Goal: Task Accomplishment & Management: Manage account settings

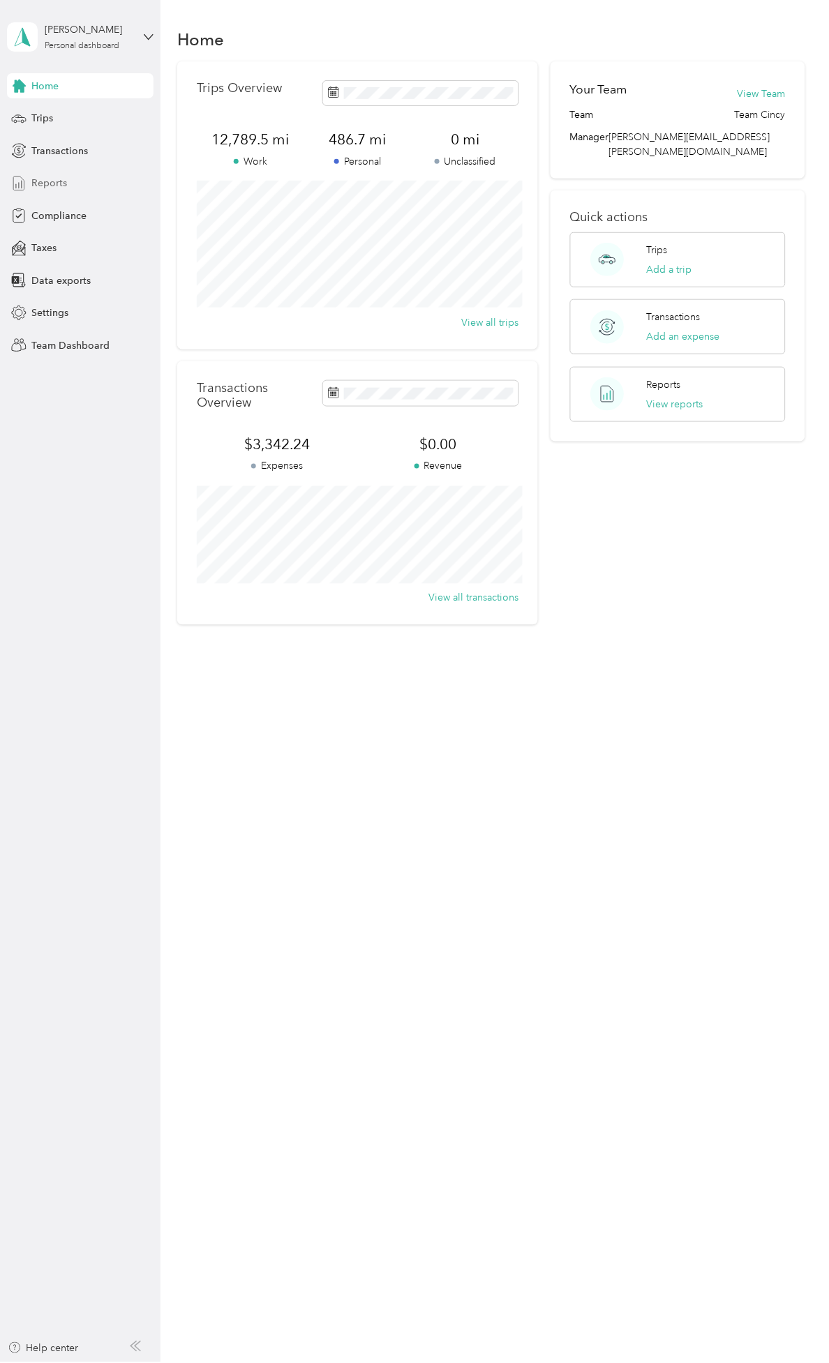
click at [73, 187] on div "Reports" at bounding box center [80, 183] width 147 height 25
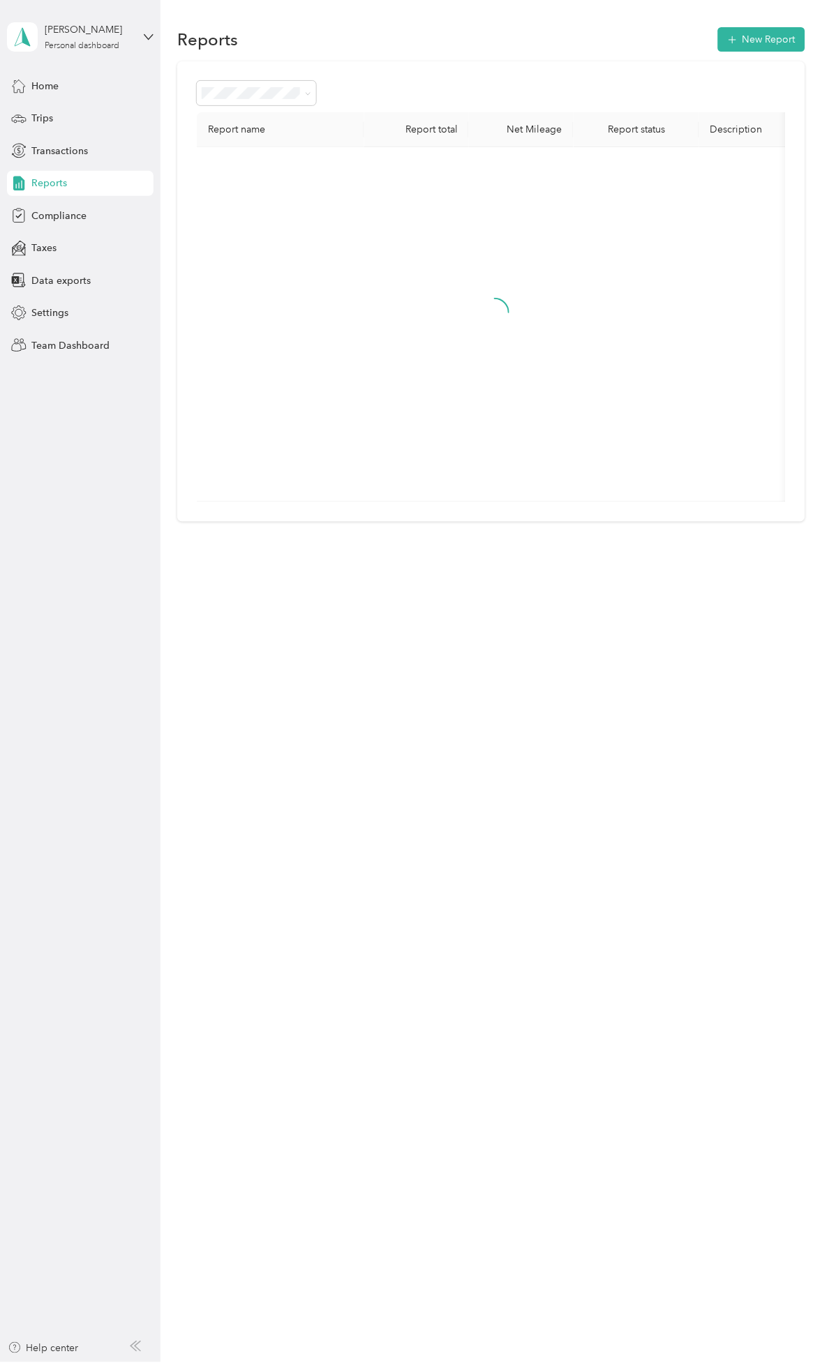
click at [140, 49] on div "Dylan B. Roush Personal dashboard" at bounding box center [80, 37] width 147 height 49
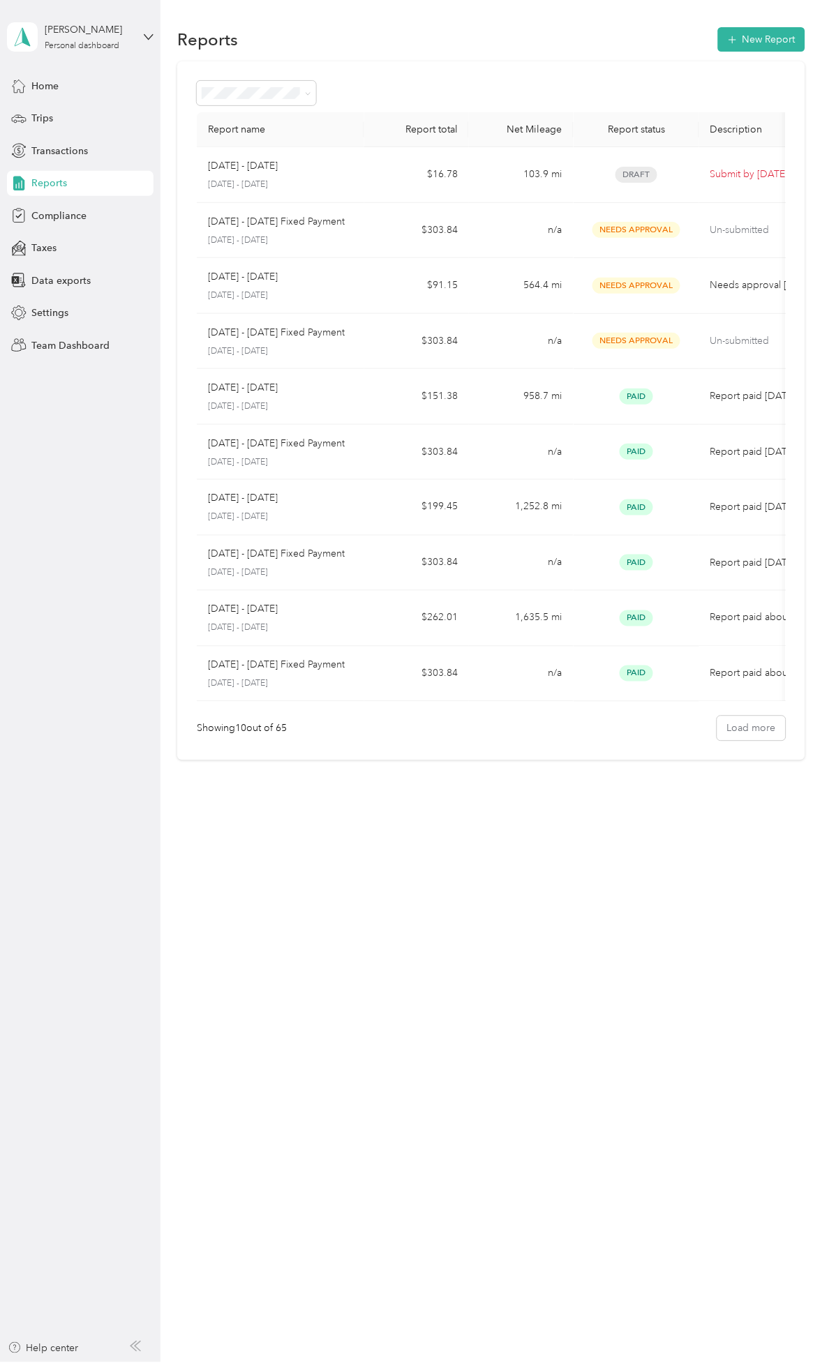
click at [91, 121] on div "Team dashboard" at bounding box center [233, 114] width 432 height 24
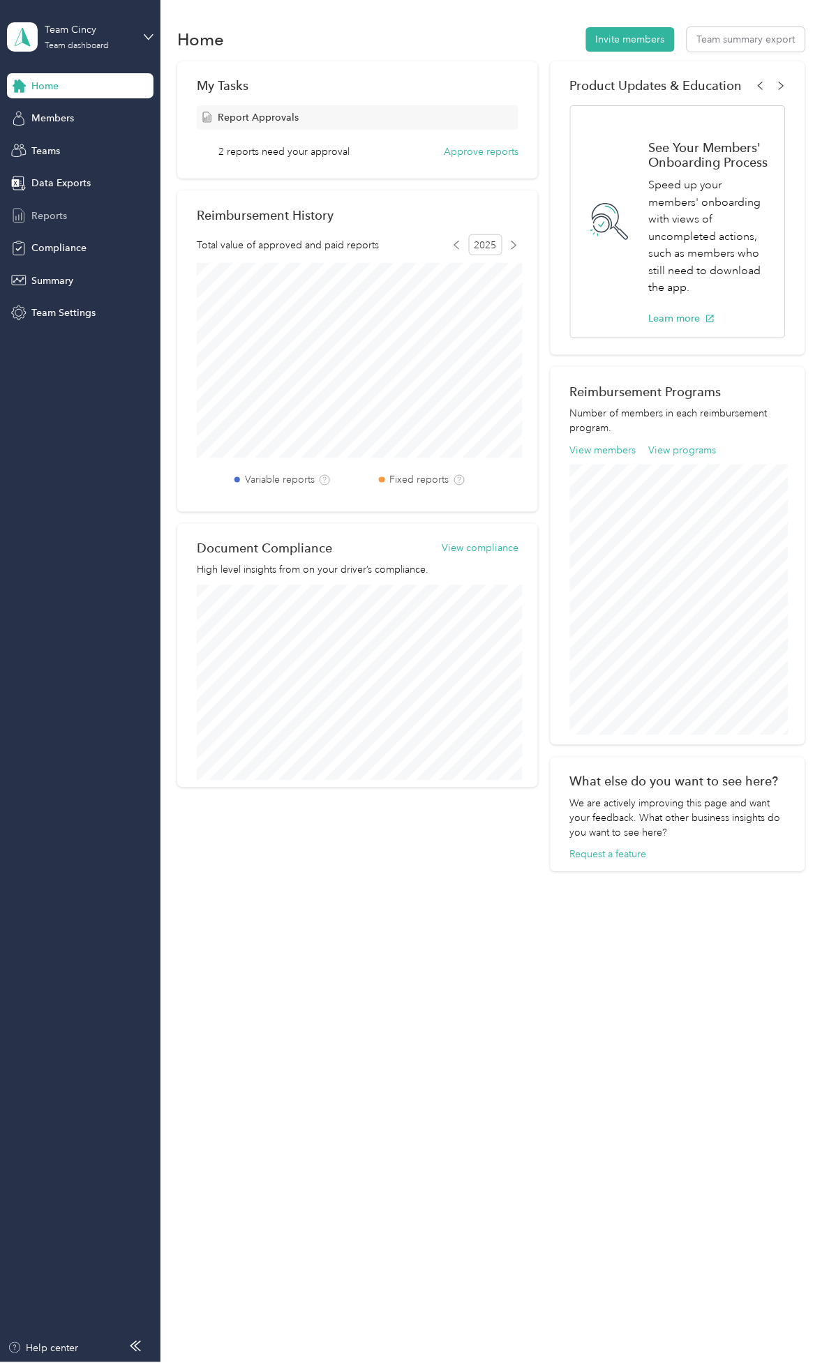
click at [66, 214] on span "Reports" at bounding box center [49, 216] width 36 height 15
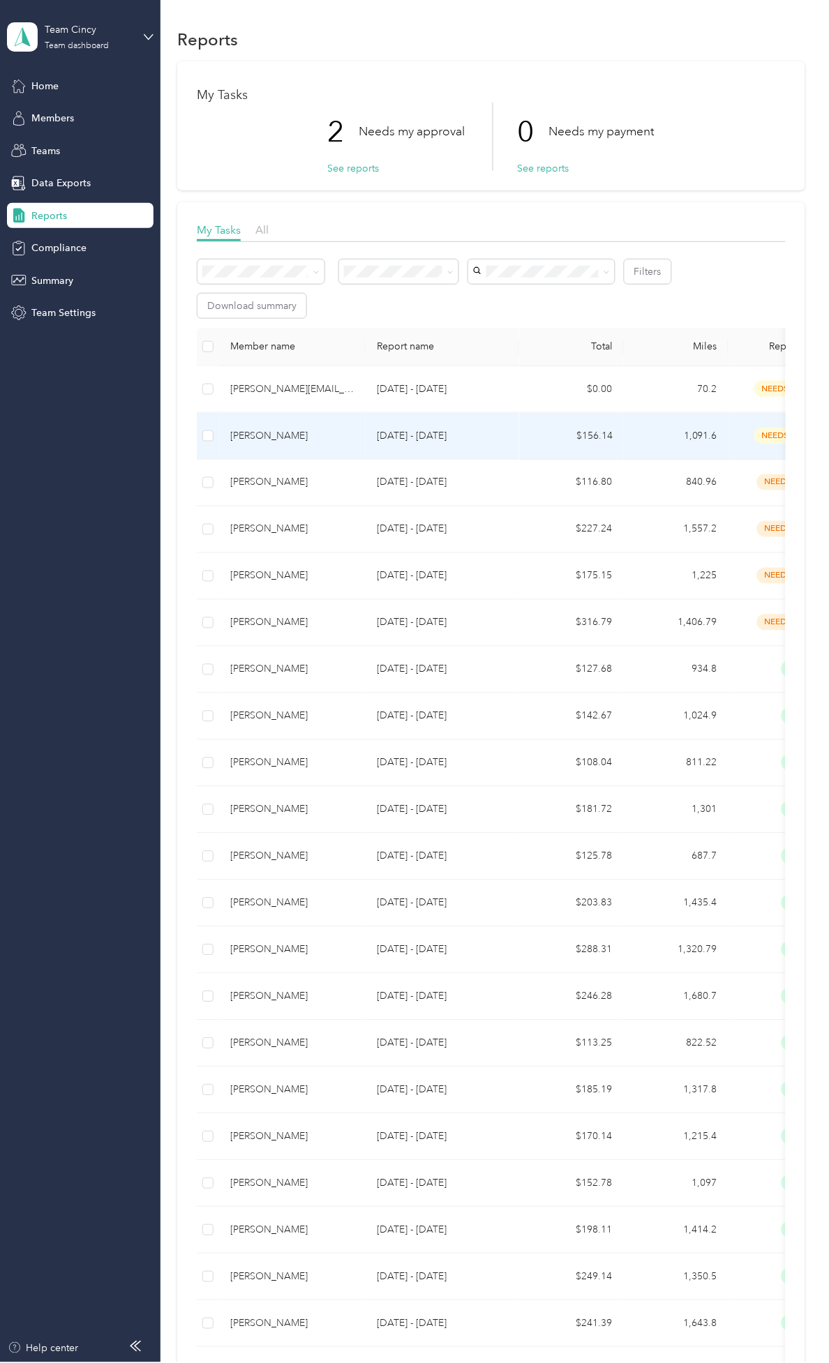
drag, startPoint x: 477, startPoint y: 437, endPoint x: 377, endPoint y: 441, distance: 99.9
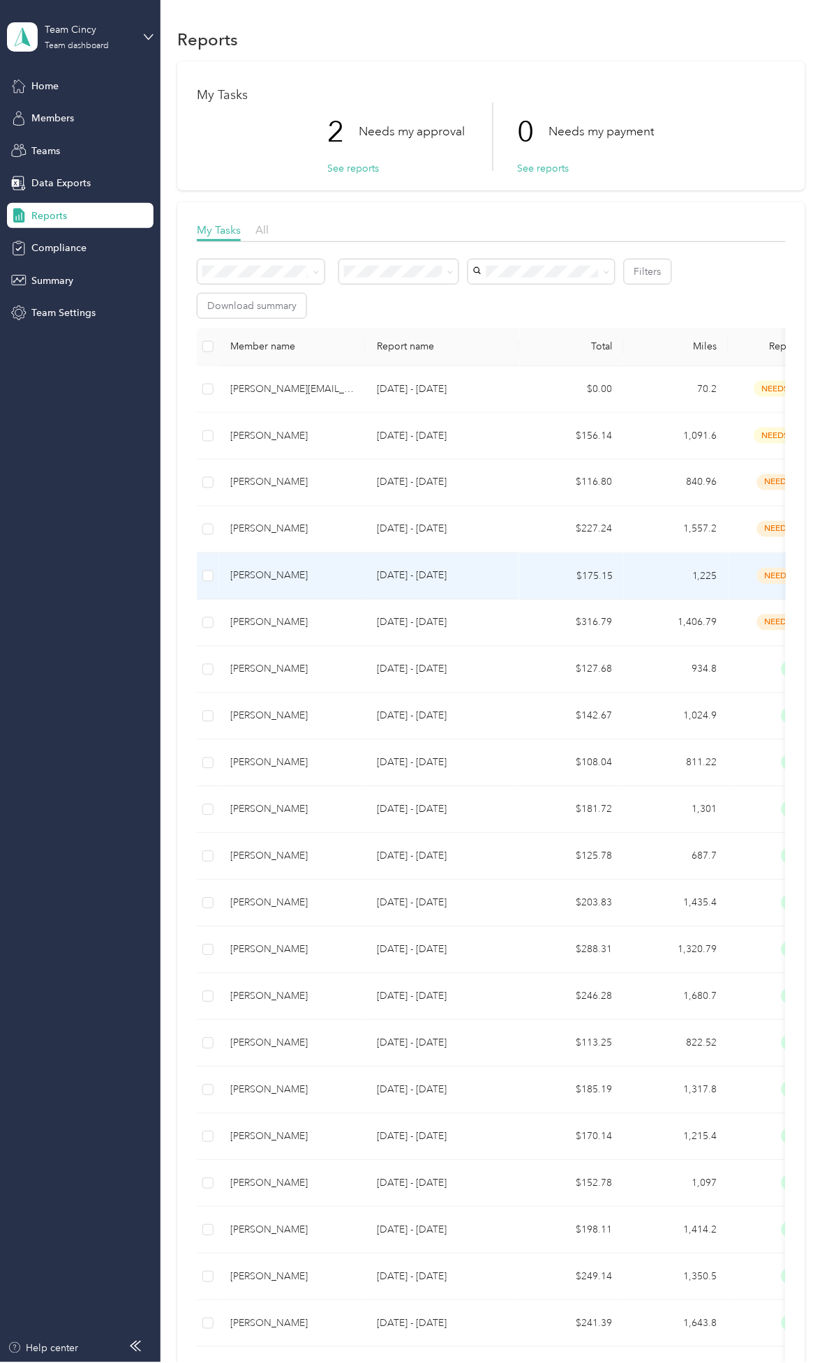
drag, startPoint x: 365, startPoint y: 563, endPoint x: 280, endPoint y: 562, distance: 85.1
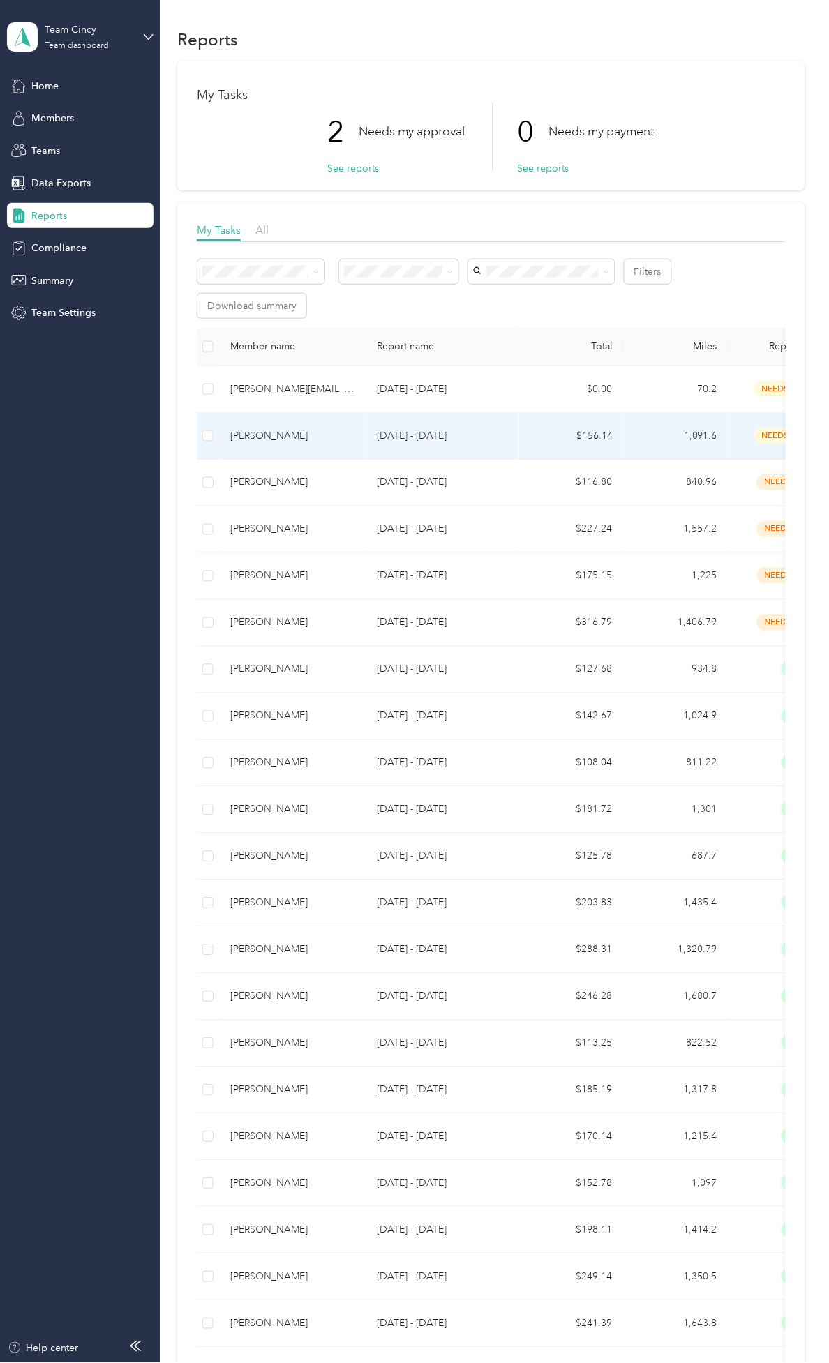
click at [352, 434] on div "[PERSON_NAME]" at bounding box center [292, 435] width 124 height 15
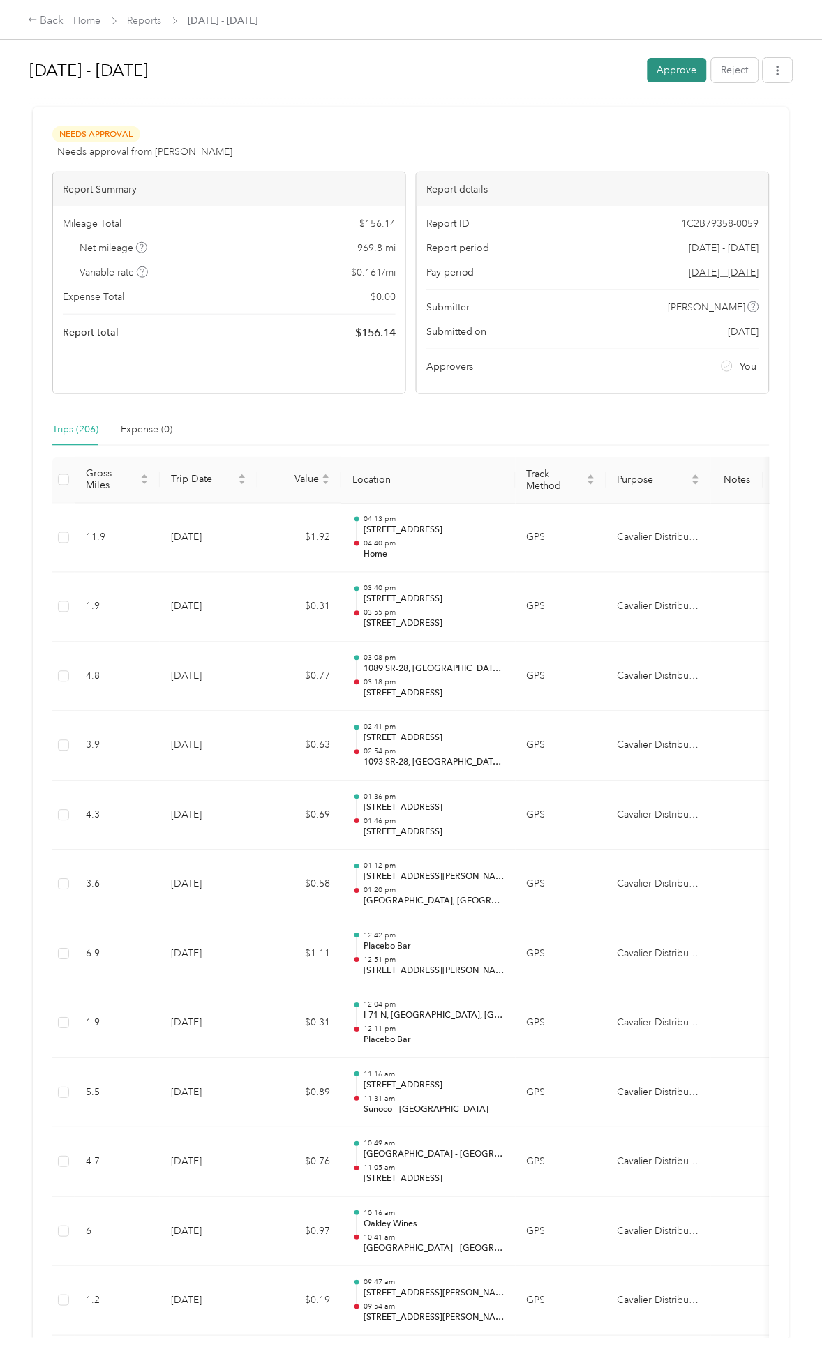
click at [670, 68] on button "Approve" at bounding box center [676, 70] width 59 height 24
click at [49, 20] on div "Back" at bounding box center [46, 21] width 36 height 17
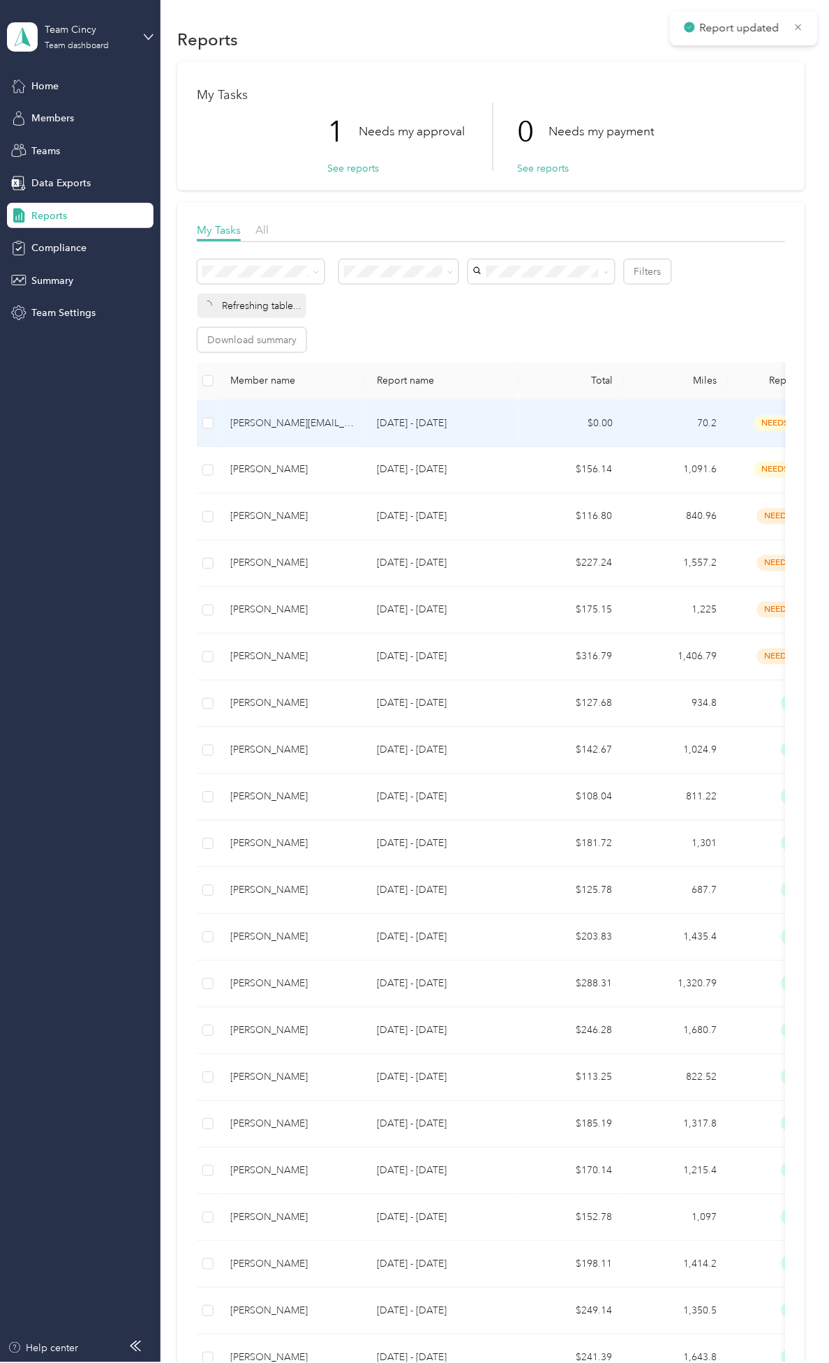
click at [333, 424] on div "[PERSON_NAME][EMAIL_ADDRESS][PERSON_NAME][DOMAIN_NAME]" at bounding box center [292, 423] width 124 height 15
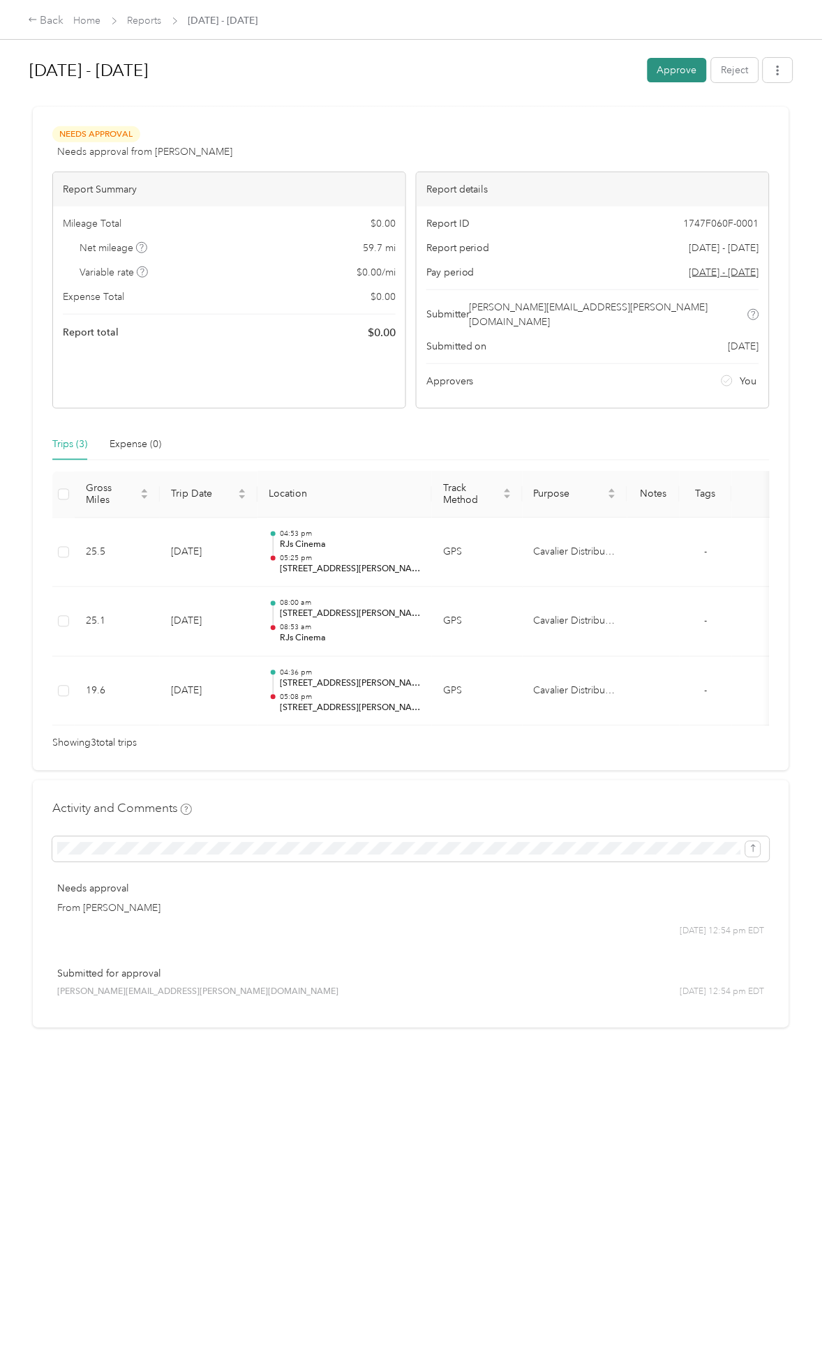
click at [658, 77] on button "Approve" at bounding box center [676, 70] width 59 height 24
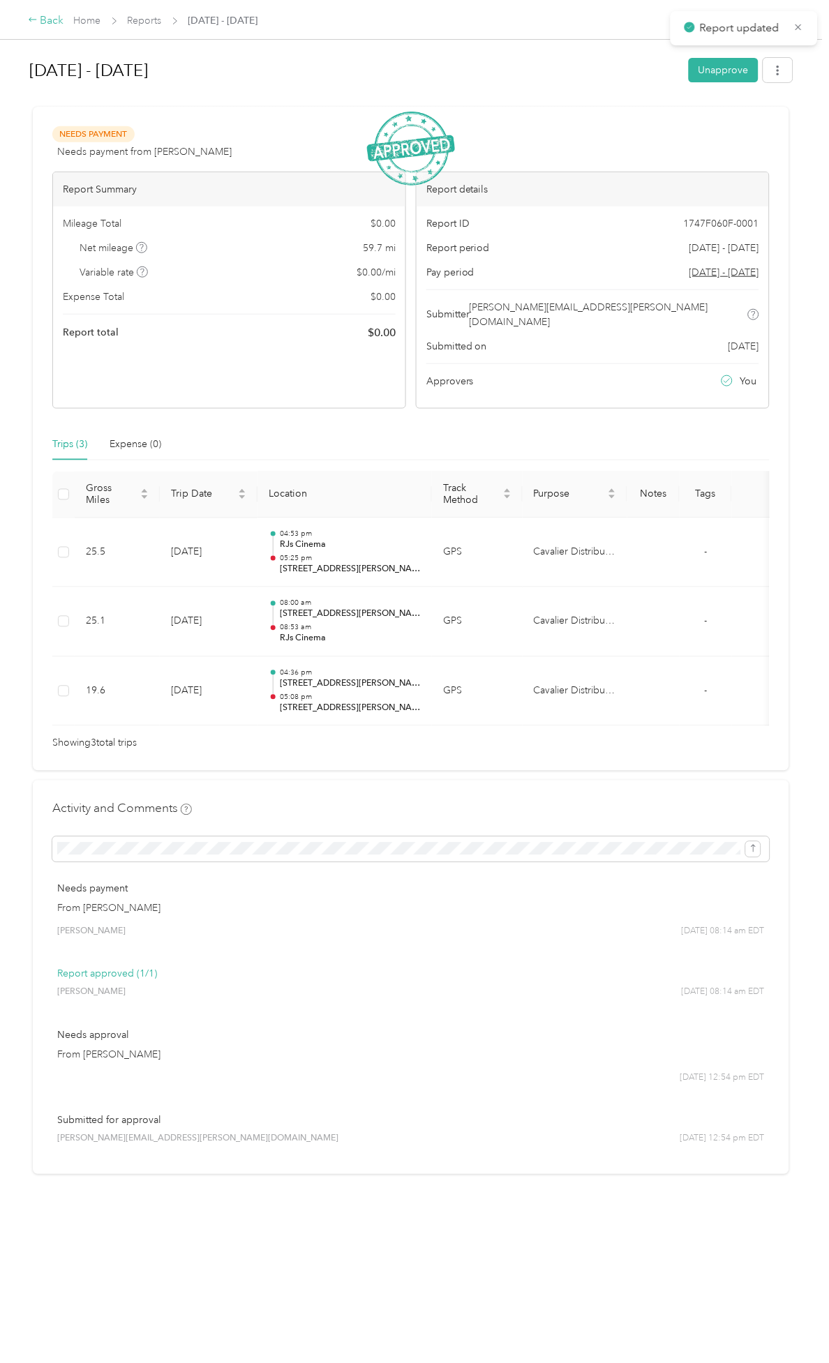
click at [33, 15] on div "Back" at bounding box center [46, 21] width 36 height 17
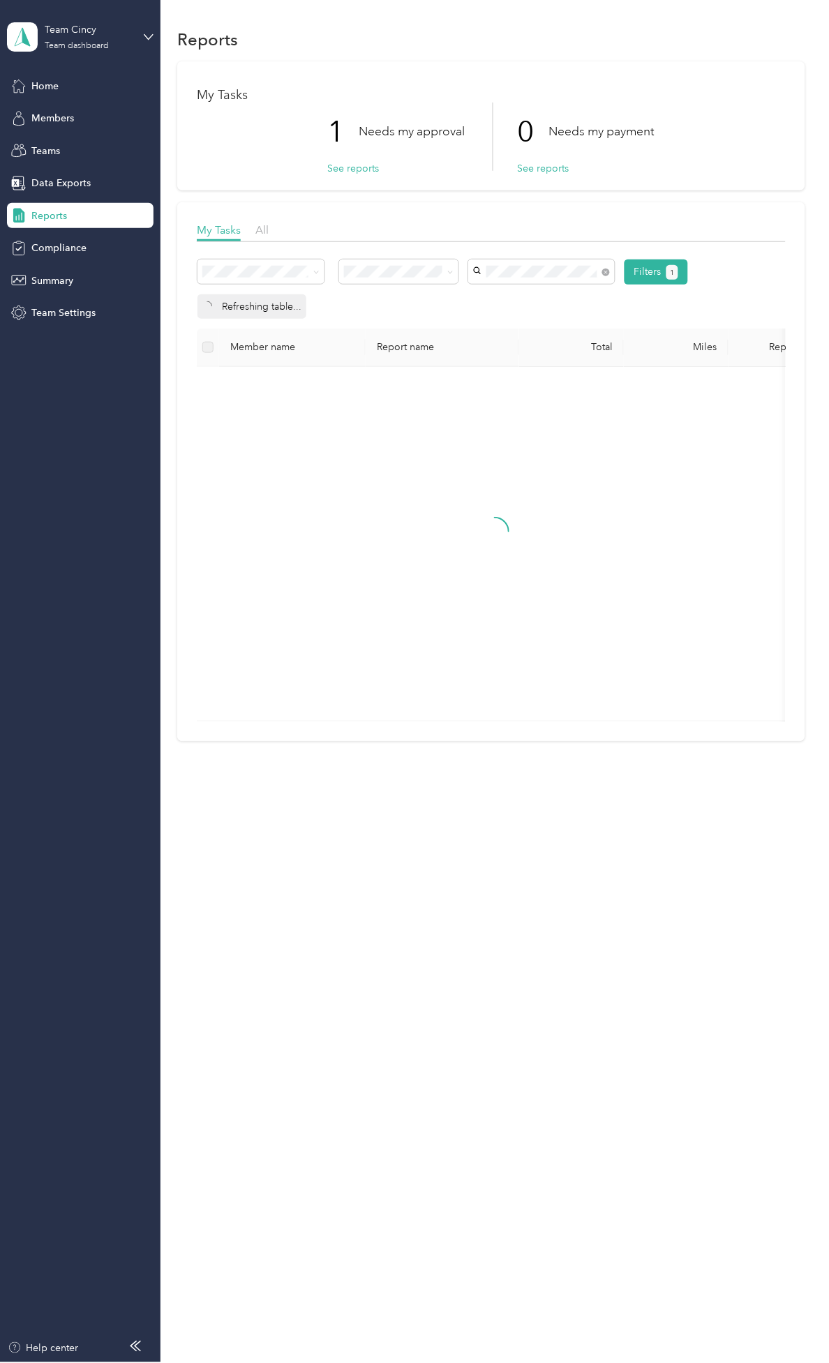
click at [502, 293] on span "[PERSON_NAME]" at bounding box center [516, 296] width 77 height 12
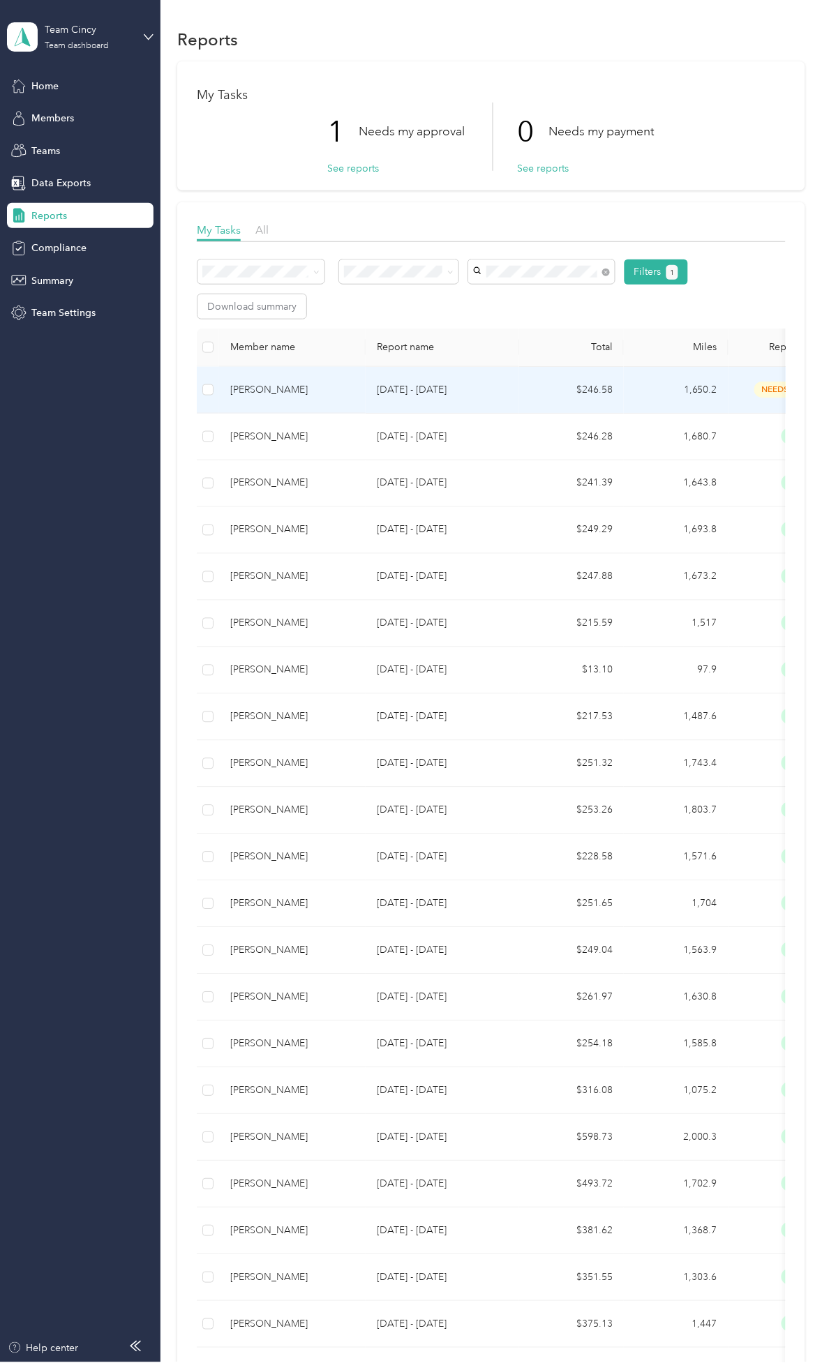
click at [472, 393] on p "[DATE] - [DATE]" at bounding box center [442, 389] width 131 height 15
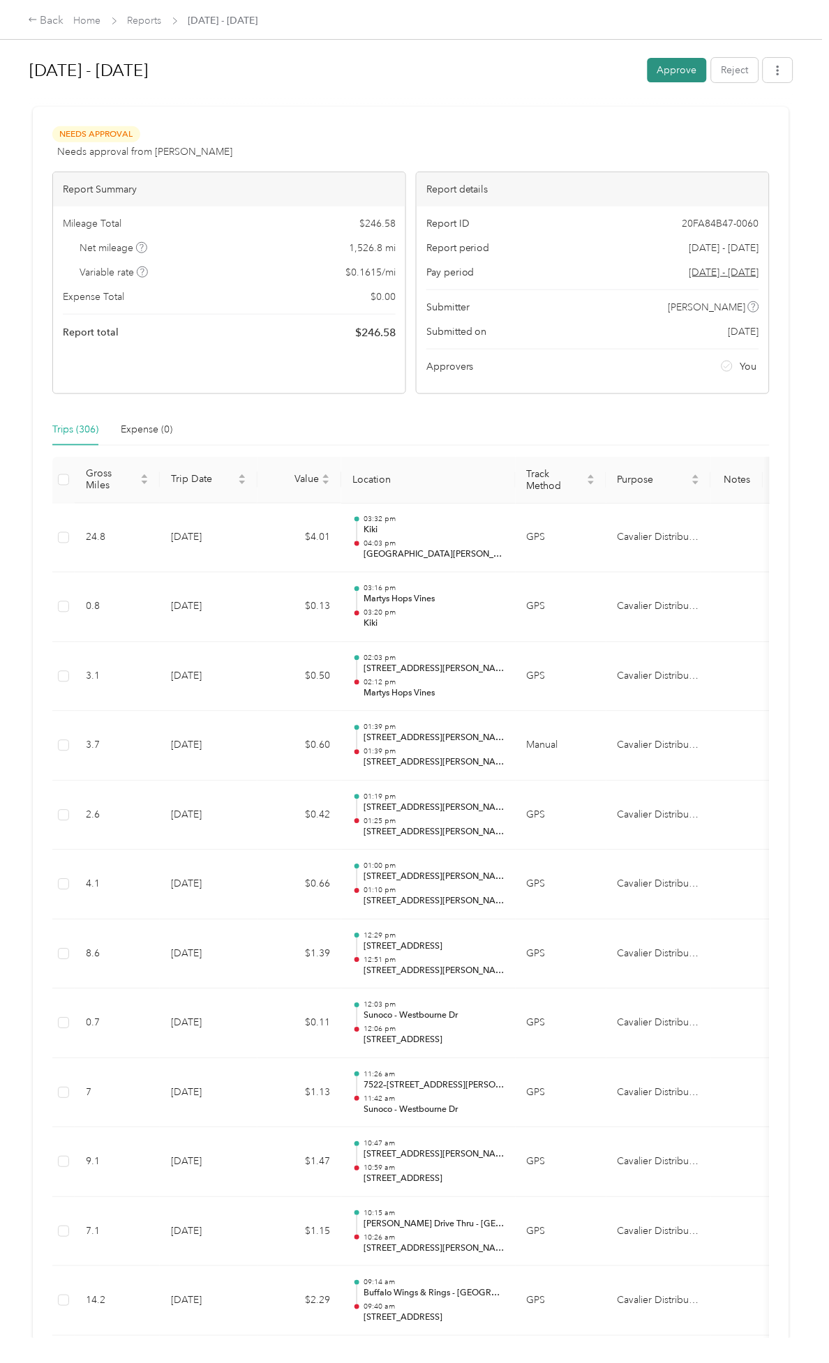
click at [685, 75] on button "Approve" at bounding box center [676, 70] width 59 height 24
click at [51, 22] on div "Back" at bounding box center [46, 21] width 36 height 17
